Goal: Navigation & Orientation: Find specific page/section

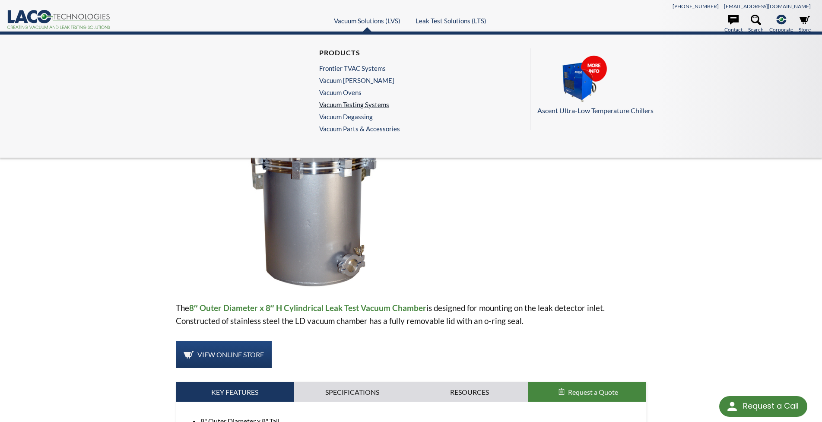
click at [358, 105] on link "Vacuum Testing Systems" at bounding box center [357, 105] width 76 height 8
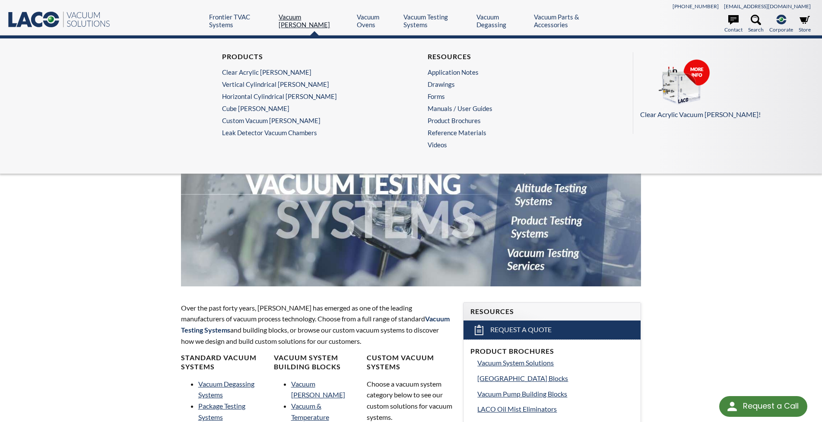
click at [314, 19] on link "Vacuum Chambers" at bounding box center [315, 21] width 72 height 16
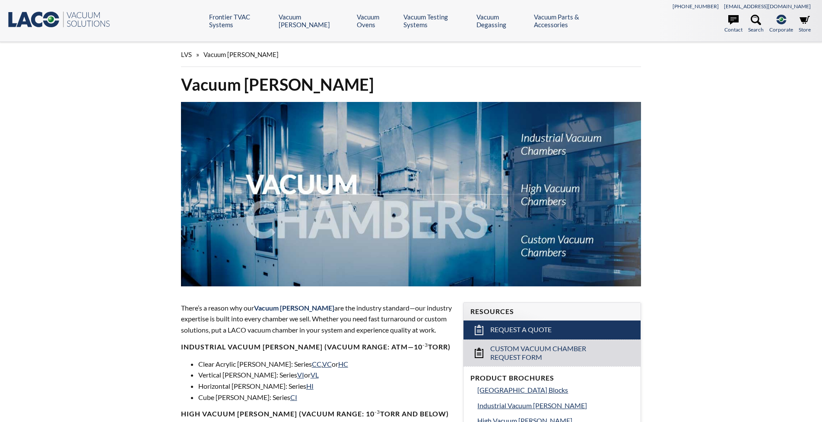
select select "Language Translate Widget"
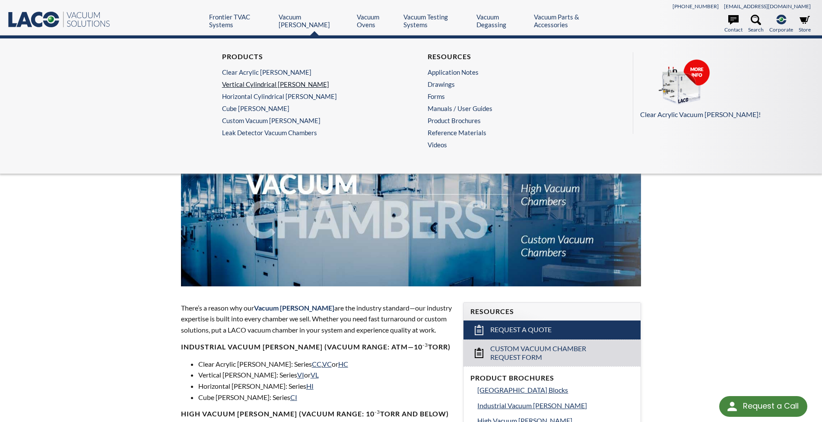
click at [288, 80] on link "Vertical Cylindrical Chambers" at bounding box center [306, 84] width 169 height 8
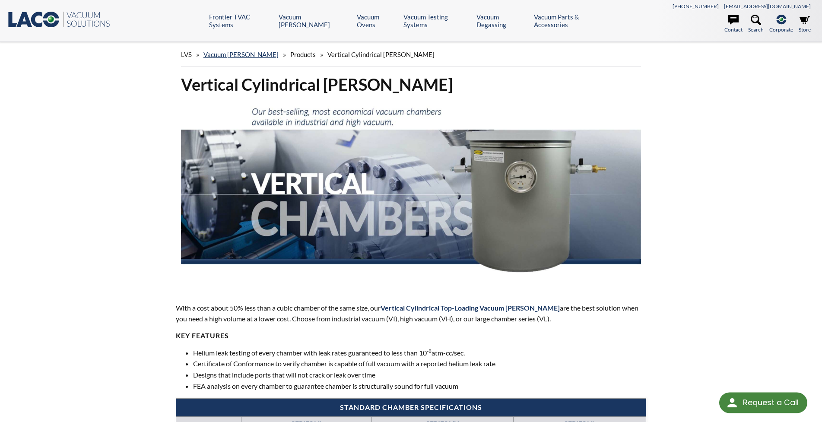
select select "Language Translate Widget"
click at [243, 54] on link "Vacuum [PERSON_NAME]" at bounding box center [240, 55] width 75 height 8
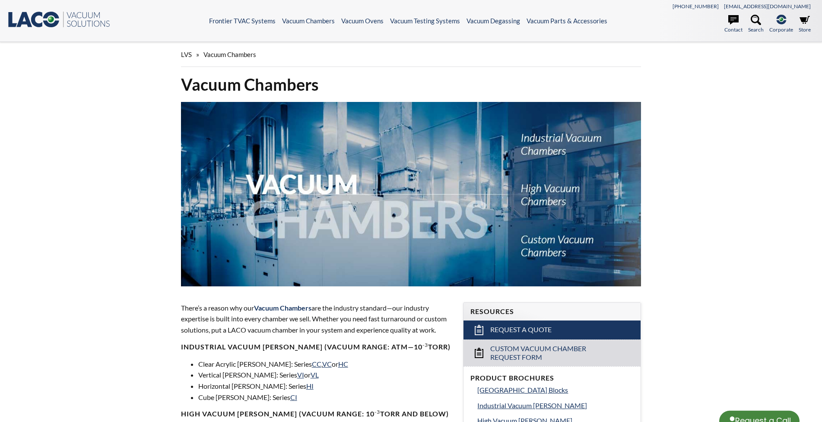
select select "Language Translate Widget"
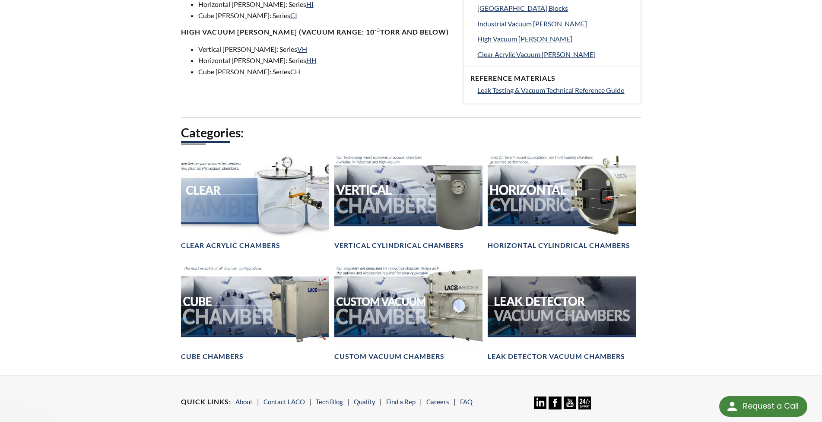
scroll to position [389, 0]
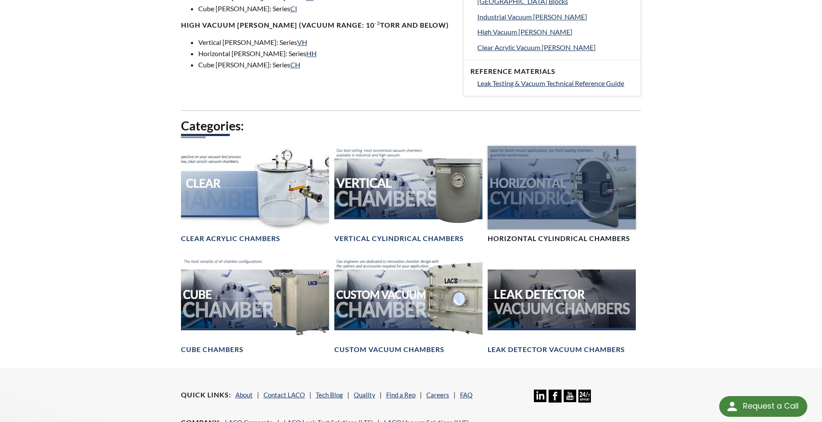
click at [557, 190] on div at bounding box center [562, 187] width 148 height 83
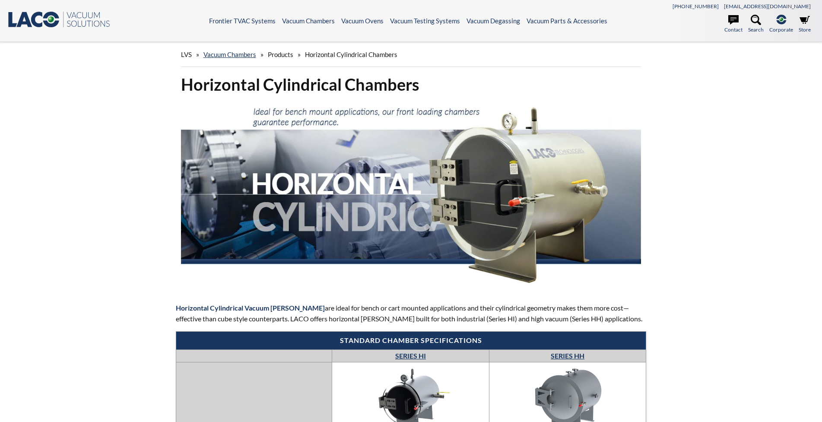
select select "Language Translate Widget"
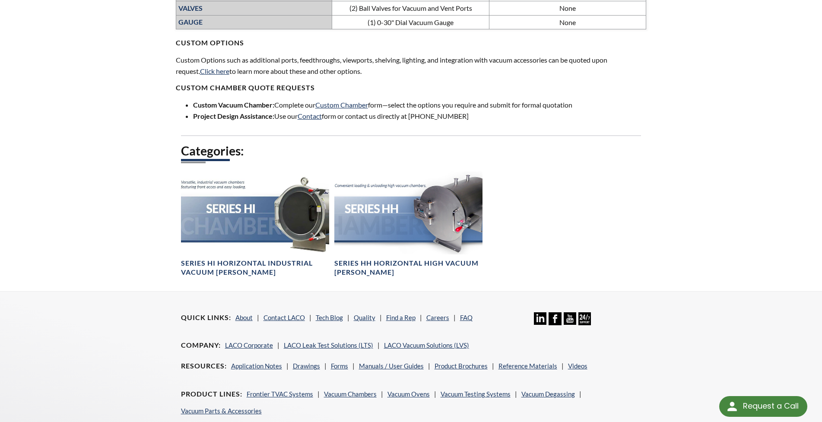
scroll to position [629, 0]
